Goal: Task Accomplishment & Management: Use online tool/utility

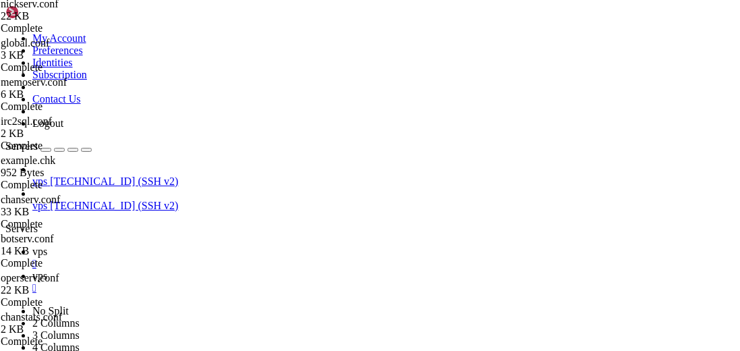
scroll to position [364, 0]
click at [47, 246] on span "vps" at bounding box center [39, 251] width 15 height 11
drag, startPoint x: 447, startPoint y: 157, endPoint x: 469, endPoint y: 151, distance: 22.9
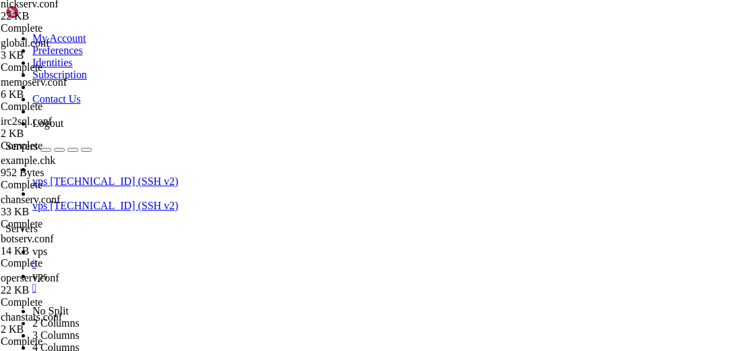
type input "/home/iowanetwork/Chat"
click at [251, 275] on div at bounding box center [370, 175] width 740 height 351
drag, startPoint x: 215, startPoint y: 177, endPoint x: 223, endPoint y: 182, distance: 9.4
drag, startPoint x: 269, startPoint y: 281, endPoint x: 276, endPoint y: 281, distance: 7.5
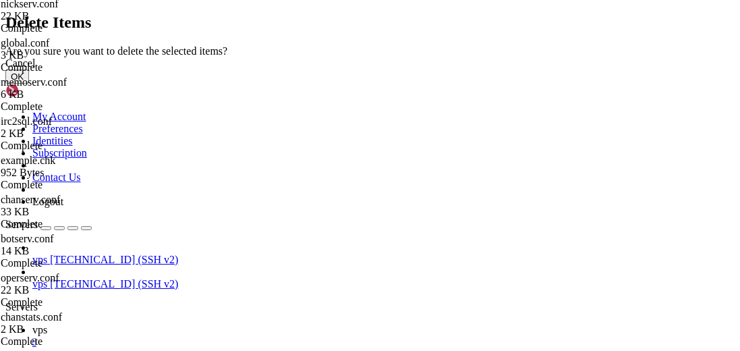
drag, startPoint x: 537, startPoint y: 225, endPoint x: 559, endPoint y: 217, distance: 23.1
click at [29, 84] on button "OK" at bounding box center [17, 77] width 24 height 14
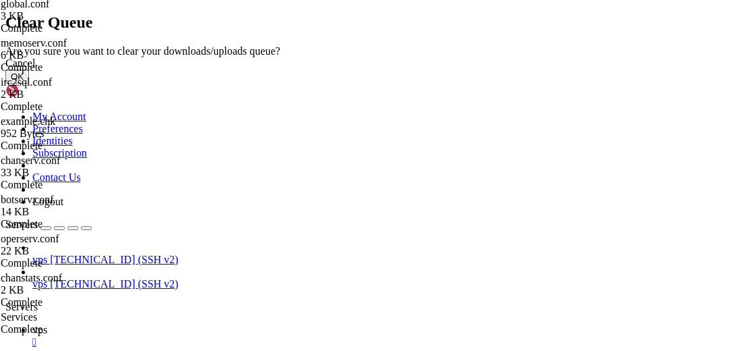
click at [29, 84] on button "OK" at bounding box center [17, 77] width 24 height 14
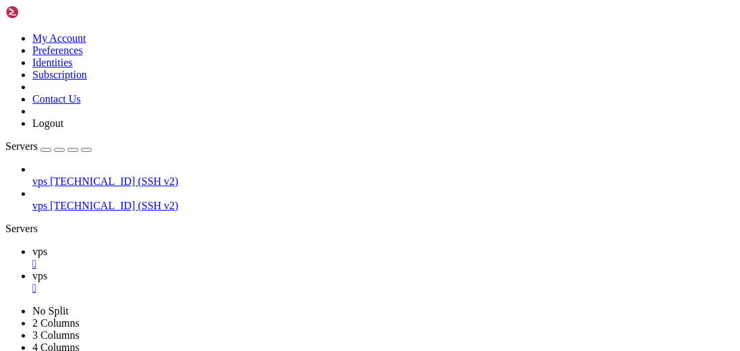
click at [47, 246] on span "vps" at bounding box center [39, 251] width 15 height 11
click at [47, 270] on span "vps" at bounding box center [39, 275] width 15 height 11
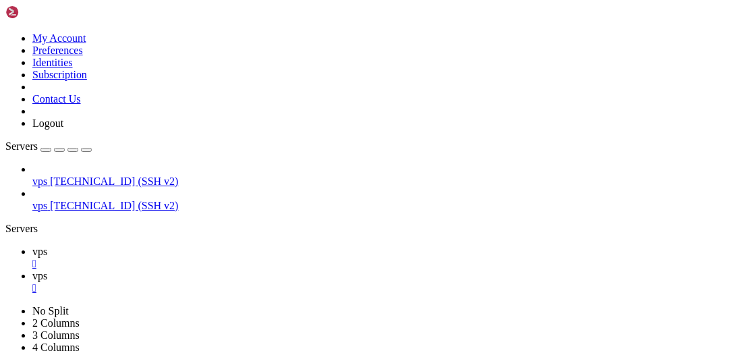
scroll to position [1300, 0]
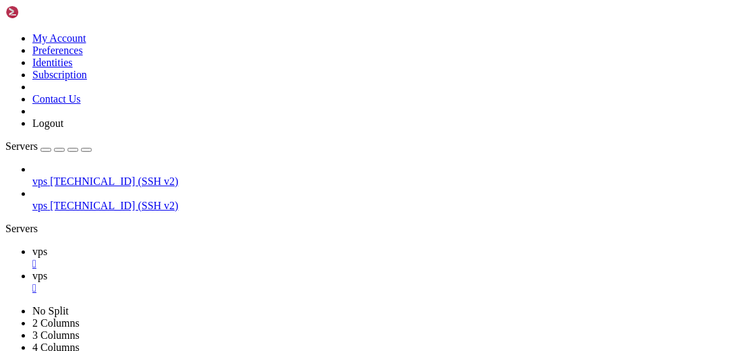
drag, startPoint x: 142, startPoint y: 53, endPoint x: 160, endPoint y: 22, distance: 35.1
click at [92, 148] on button "button" at bounding box center [86, 150] width 11 height 4
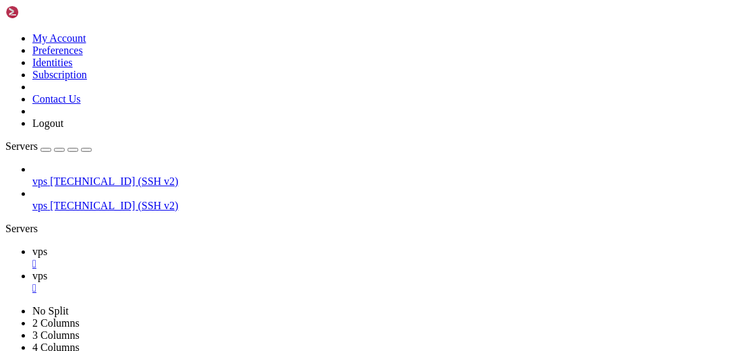
click at [55, 246] on link "vps " at bounding box center [383, 258] width 703 height 24
click at [70, 258] on div "" at bounding box center [383, 264] width 703 height 12
click at [7, 223] on div "Servers" at bounding box center [370, 229] width 730 height 12
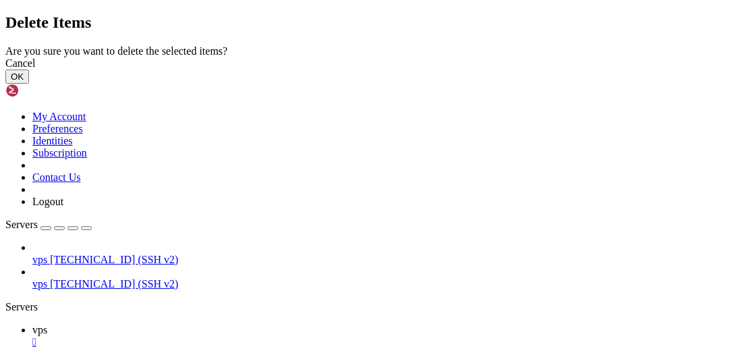
click at [29, 84] on button "OK" at bounding box center [17, 77] width 24 height 14
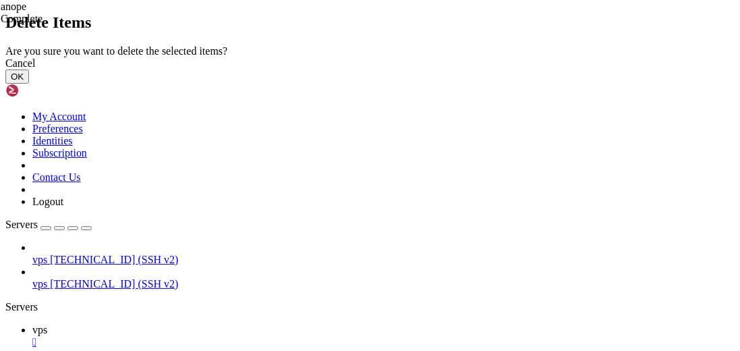
drag, startPoint x: 535, startPoint y: 221, endPoint x: 529, endPoint y: 217, distance: 7.2
click at [29, 84] on button "OK" at bounding box center [17, 77] width 24 height 14
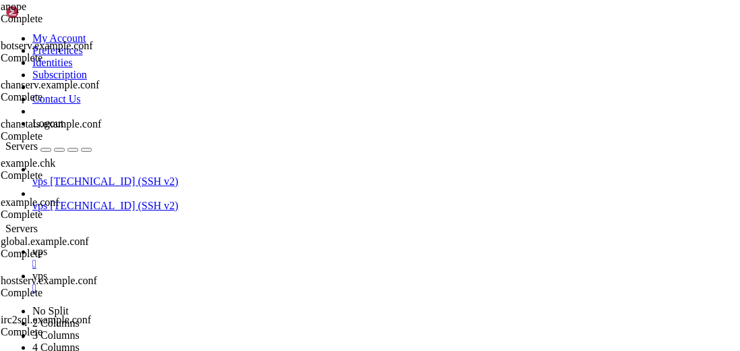
scroll to position [0, 0]
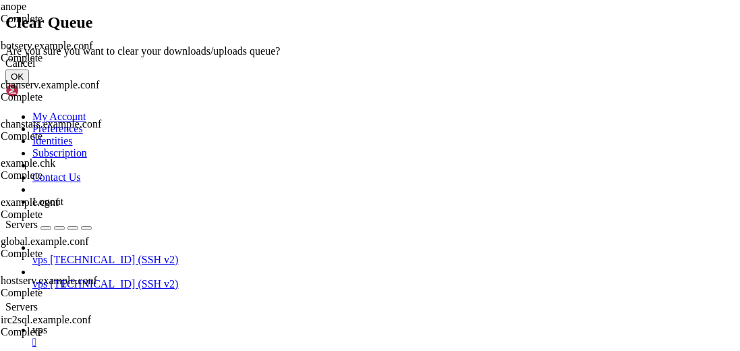
drag, startPoint x: 537, startPoint y: 225, endPoint x: 583, endPoint y: 205, distance: 50.8
click at [29, 84] on button "OK" at bounding box center [17, 77] width 24 height 14
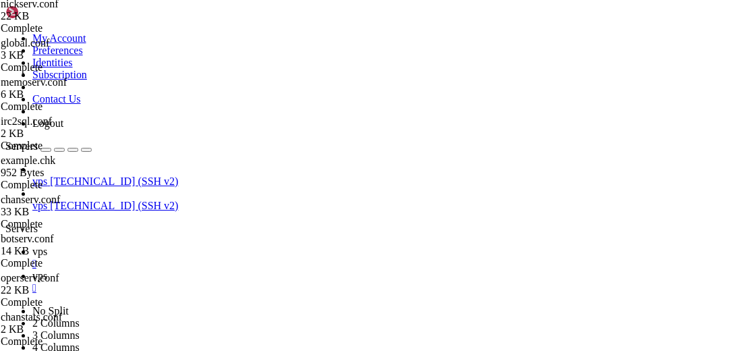
scroll to position [277, 0]
click at [189, 246] on link "vps " at bounding box center [383, 258] width 703 height 24
click at [47, 270] on span "vps" at bounding box center [39, 275] width 15 height 11
drag, startPoint x: 206, startPoint y: 13, endPoint x: 225, endPoint y: 31, distance: 26.7
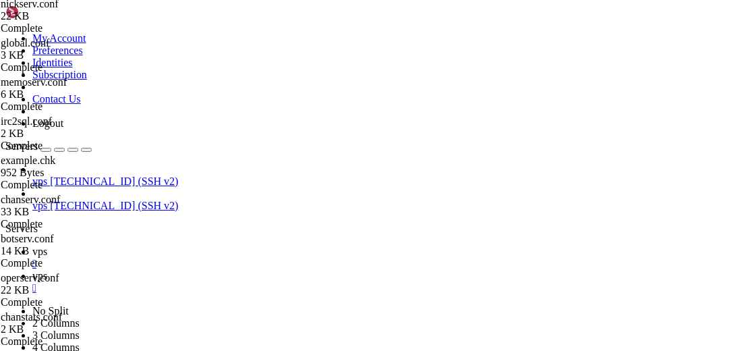
click at [47, 246] on span "vps" at bounding box center [39, 251] width 15 height 11
click at [209, 246] on link "vps " at bounding box center [383, 258] width 703 height 24
click at [254, 270] on link "vps " at bounding box center [383, 282] width 703 height 24
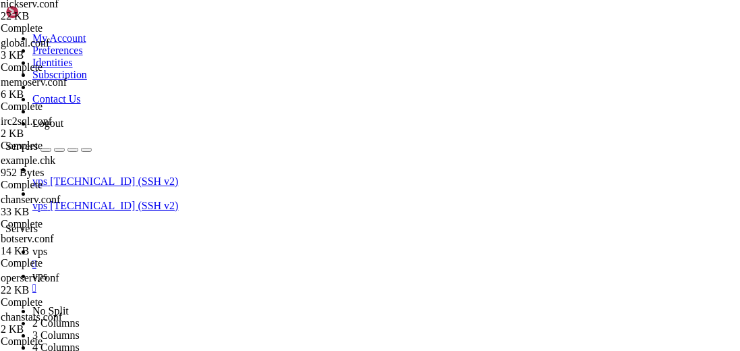
type input "/home/iowanetwork/Chat/Server/conf"
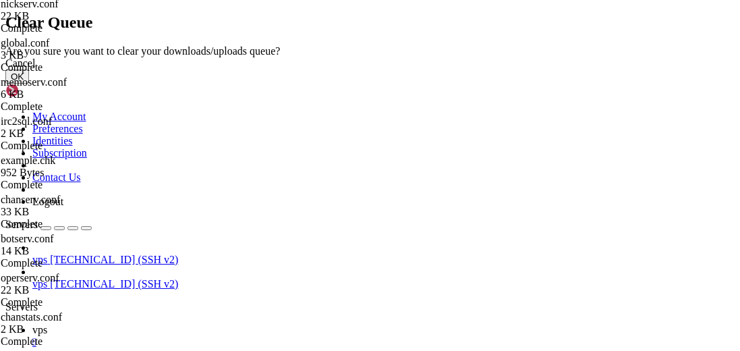
drag, startPoint x: 528, startPoint y: 223, endPoint x: 569, endPoint y: 211, distance: 42.3
click at [29, 84] on button "OK" at bounding box center [17, 77] width 24 height 14
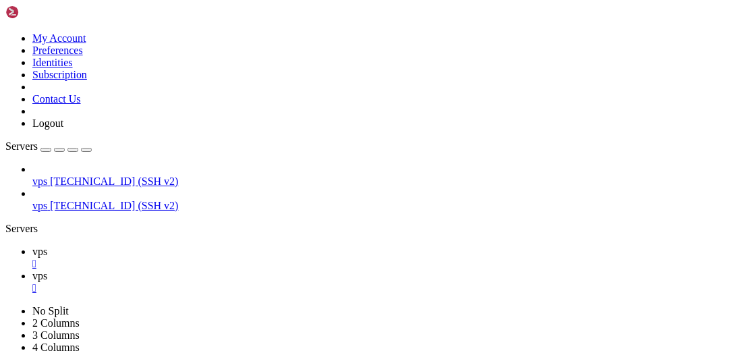
scroll to position [238, 0]
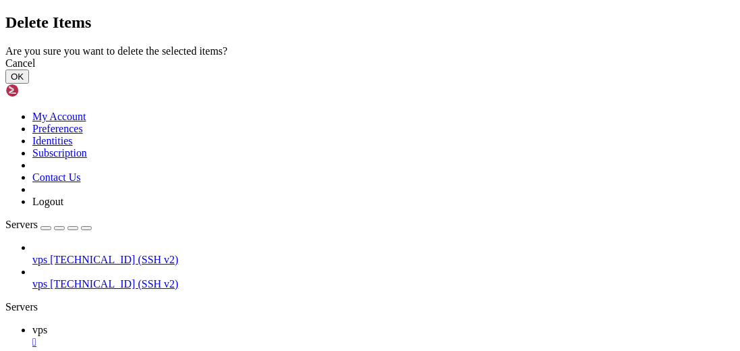
click at [29, 84] on button "OK" at bounding box center [17, 77] width 24 height 14
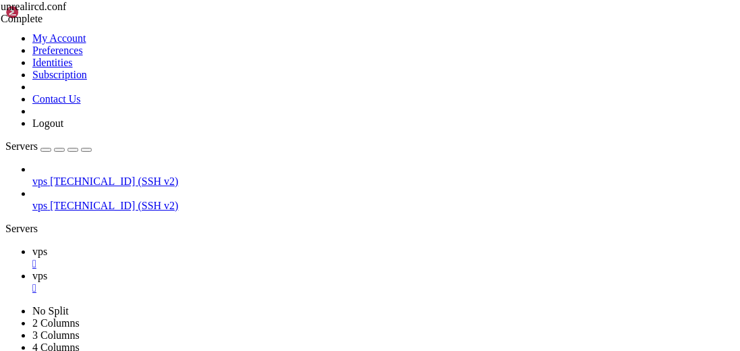
scroll to position [0, 0]
click at [47, 246] on span "vps" at bounding box center [39, 251] width 15 height 11
drag, startPoint x: 516, startPoint y: 751, endPoint x: 434, endPoint y: 753, distance: 82.4
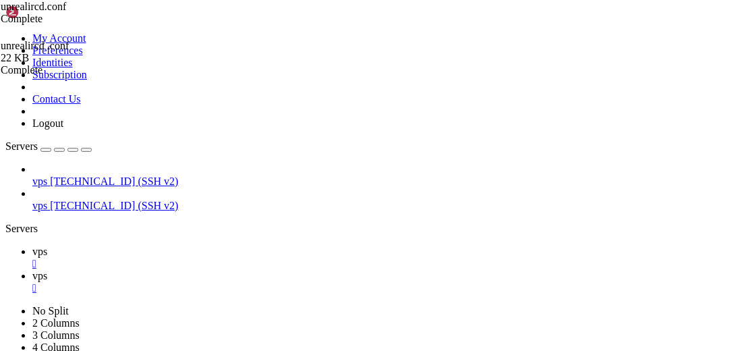
copy x-row "unrealircd.conf"
click at [244, 270] on link "vps " at bounding box center [383, 282] width 703 height 24
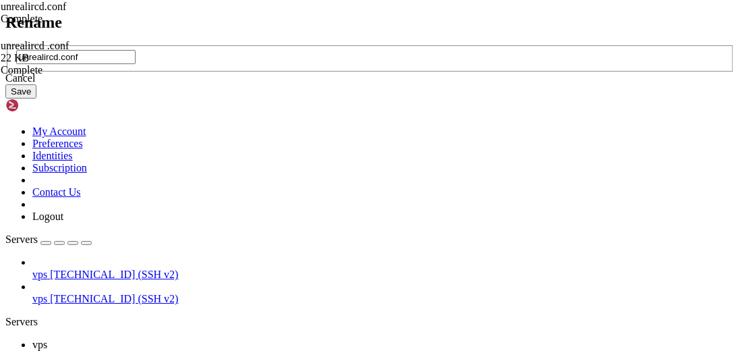
type input "unrealircd.conf"
click at [36, 99] on button "Save" at bounding box center [20, 91] width 31 height 14
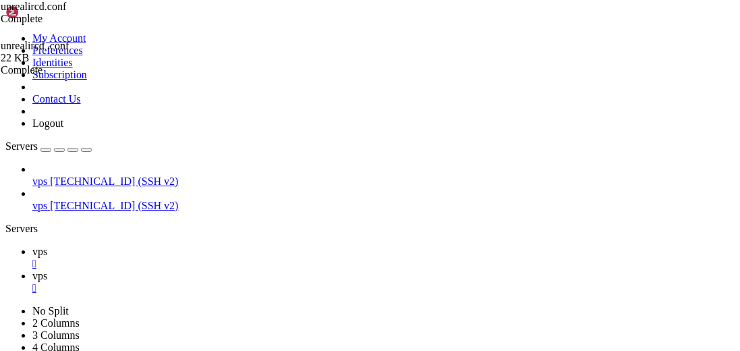
scroll to position [0, 0]
drag, startPoint x: 194, startPoint y: 5, endPoint x: 230, endPoint y: 19, distance: 38.9
click at [205, 246] on link "vps " at bounding box center [383, 258] width 703 height 24
click at [47, 270] on span "vps" at bounding box center [39, 275] width 15 height 11
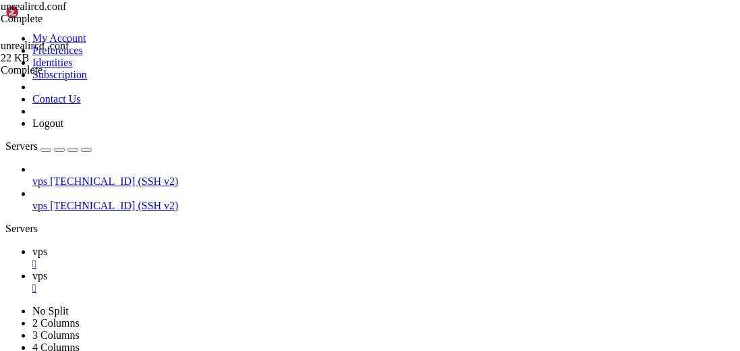
scroll to position [238, 0]
drag, startPoint x: 260, startPoint y: 261, endPoint x: 328, endPoint y: 260, distance: 68.2
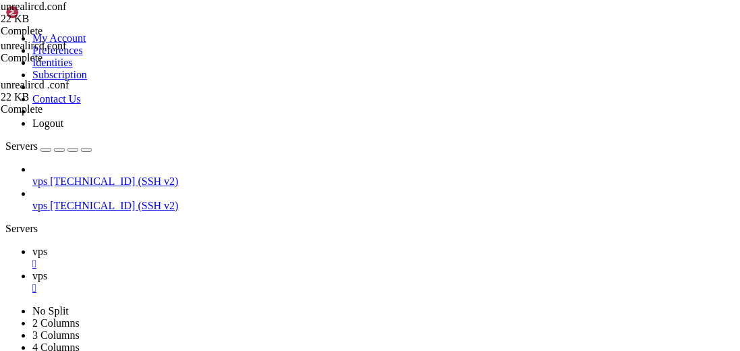
scroll to position [0, 7]
type textarea "ip [TECHNICAL_ID];"
drag, startPoint x: 191, startPoint y: 6, endPoint x: 205, endPoint y: 3, distance: 14.4
click at [196, 246] on link "vps " at bounding box center [383, 258] width 703 height 24
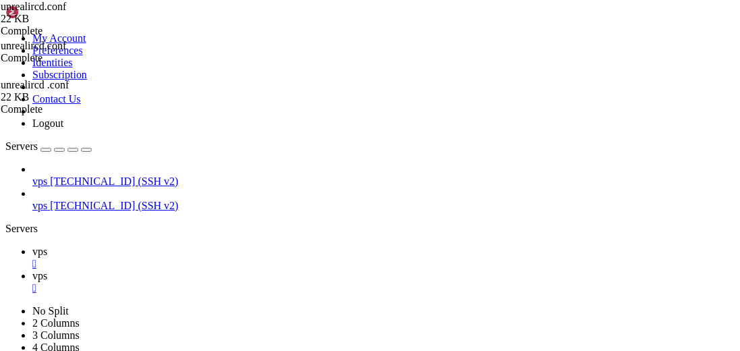
scroll to position [12842, 0]
click at [47, 270] on span "vps" at bounding box center [39, 275] width 15 height 11
drag, startPoint x: 185, startPoint y: 9, endPoint x: 256, endPoint y: 9, distance: 71.5
click at [188, 246] on link "vps " at bounding box center [383, 258] width 703 height 24
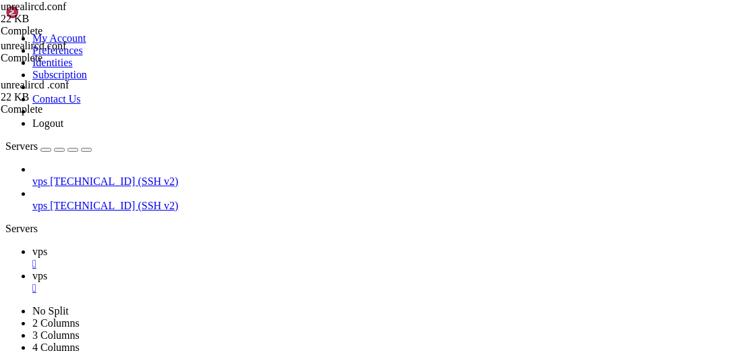
click at [32, 270] on icon at bounding box center [32, 275] width 0 height 11
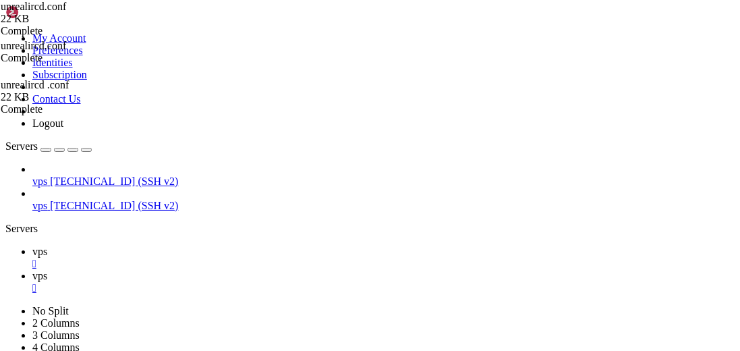
type input "/home/iowanetwork/Chat/Services/conf"
drag, startPoint x: 285, startPoint y: 226, endPoint x: 295, endPoint y: 225, distance: 10.1
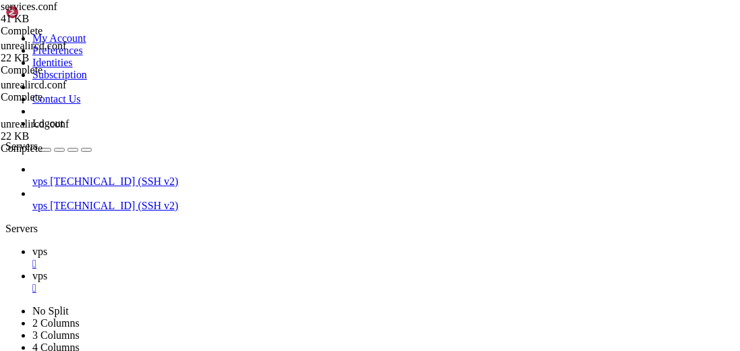
click at [281, 282] on div "" at bounding box center [383, 288] width 703 height 12
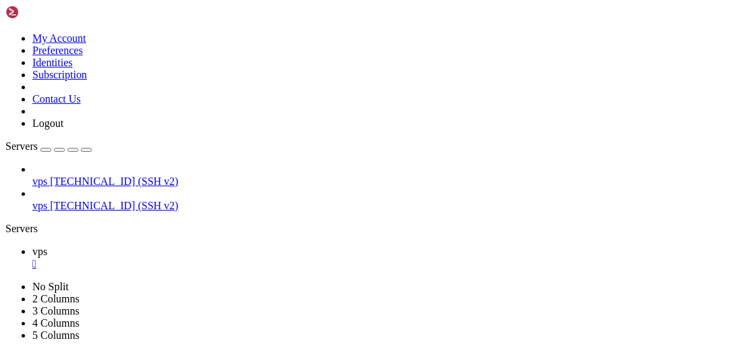
click at [223, 258] on div "" at bounding box center [383, 264] width 703 height 12
